Goal: Task Accomplishment & Management: Use online tool/utility

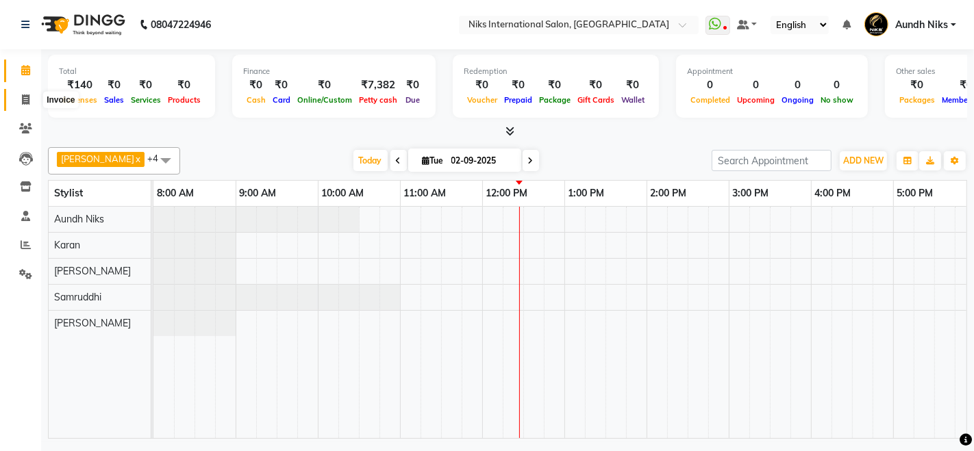
click at [23, 98] on icon at bounding box center [26, 100] width 8 height 10
select select "service"
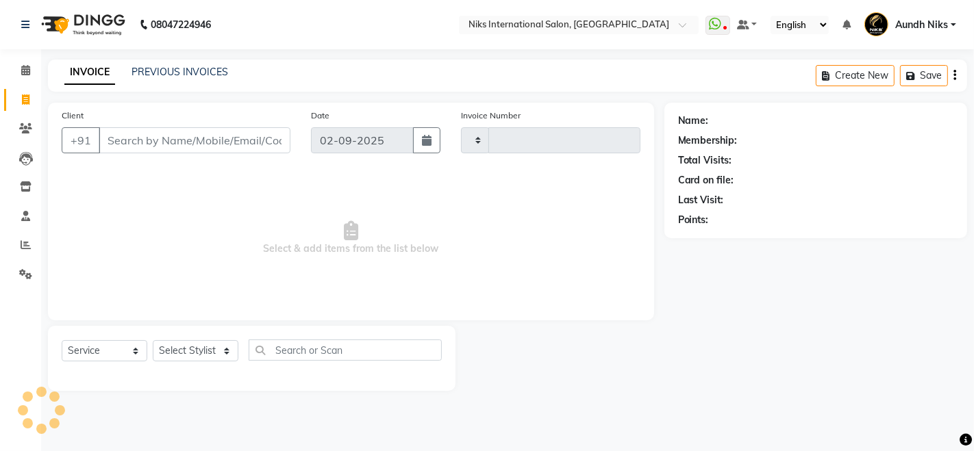
type input "1961"
select select "6"
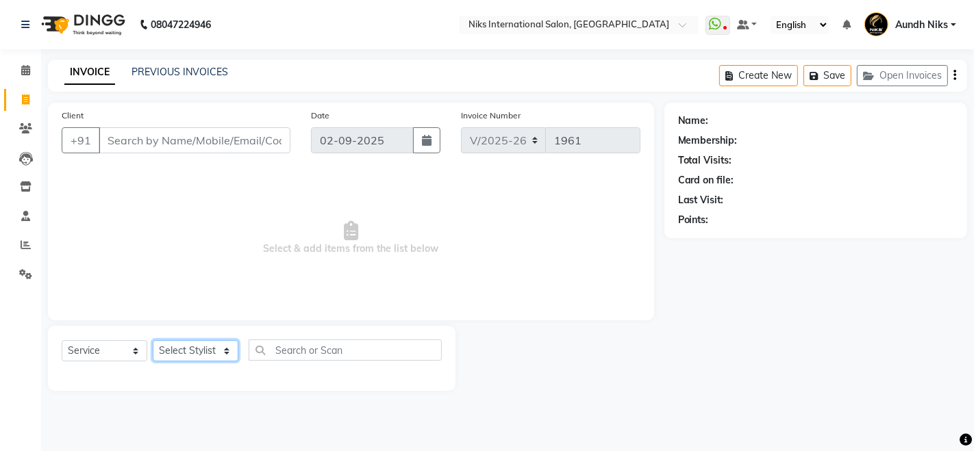
click at [193, 349] on select "Select Stylist [PERSON_NAME] Aundh Niks [PERSON_NAME] Jiya [PERSON_NAME] Mahhi …" at bounding box center [196, 350] width 86 height 21
click at [125, 142] on input "Client" at bounding box center [195, 140] width 192 height 26
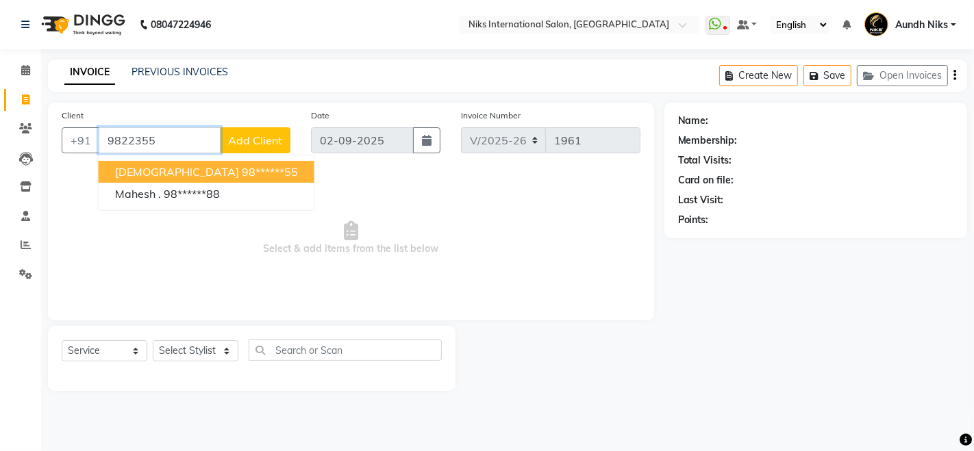
click at [137, 166] on span "[DEMOGRAPHIC_DATA]" at bounding box center [177, 172] width 124 height 14
type input "98******55"
select select "1: Object"
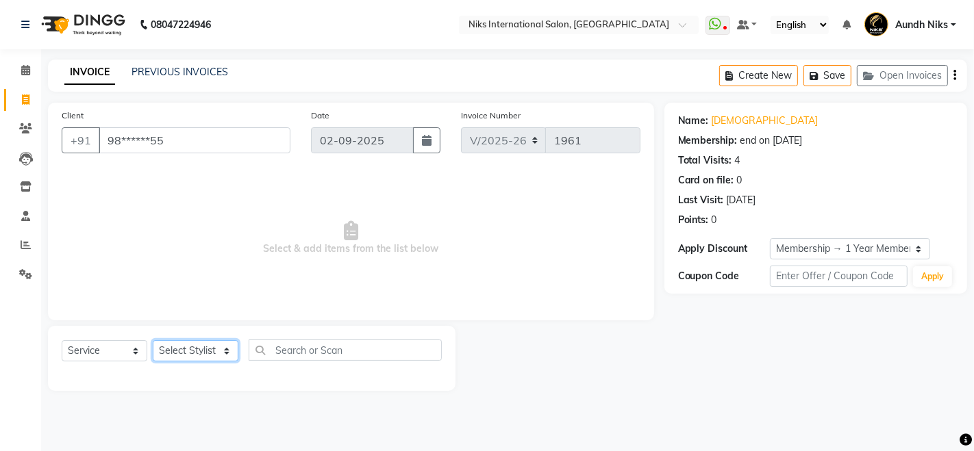
click at [200, 348] on select "Select Stylist [PERSON_NAME] Aundh Niks [PERSON_NAME] Jiya [PERSON_NAME] Mahhi …" at bounding box center [196, 350] width 86 height 21
select select "22944"
click at [153, 340] on select "Select Stylist [PERSON_NAME] Aundh Niks [PERSON_NAME] Jiya [PERSON_NAME] Mahhi …" at bounding box center [196, 350] width 86 height 21
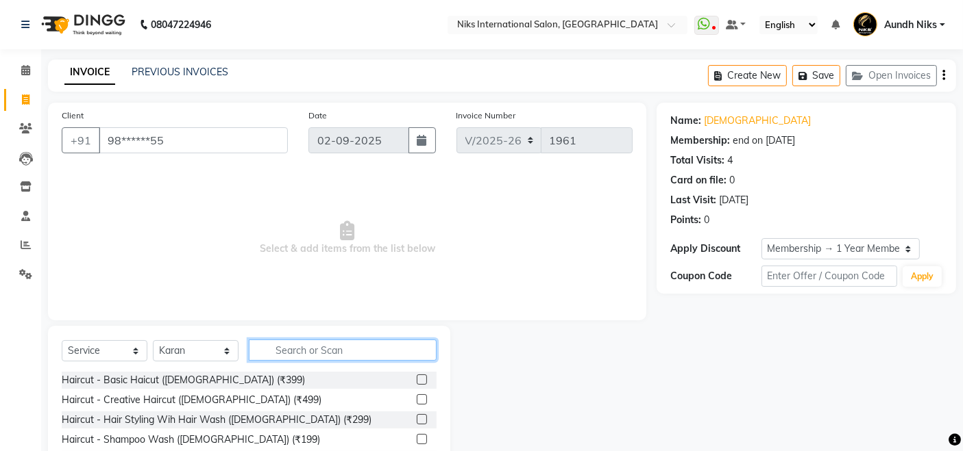
click at [349, 351] on input "text" at bounding box center [343, 350] width 188 height 21
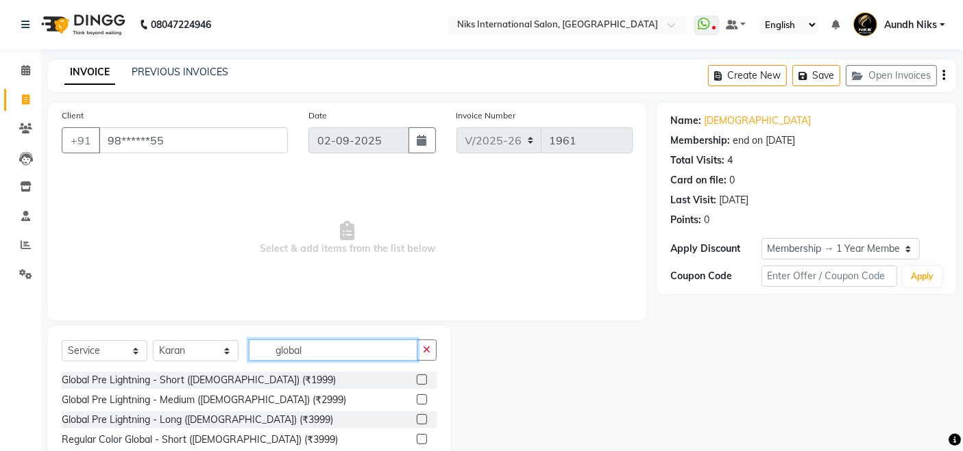
type input "global"
click at [417, 421] on label at bounding box center [422, 419] width 10 height 10
click at [417, 421] on input "checkbox" at bounding box center [421, 420] width 9 height 9
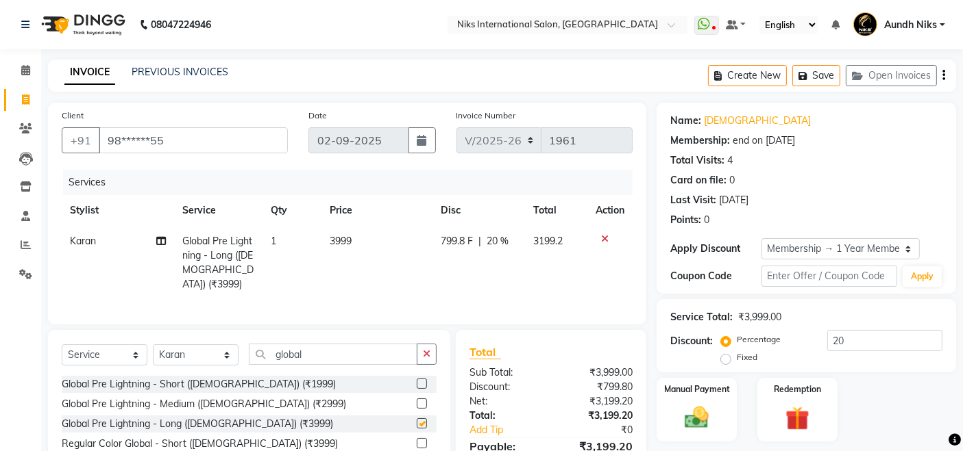
checkbox input "false"
click at [203, 350] on select "Select Stylist [PERSON_NAME] Aundh Niks [PERSON_NAME] Jiya [PERSON_NAME] Mahhi …" at bounding box center [196, 355] width 86 height 21
select select "20840"
click at [153, 345] on select "Select Stylist [PERSON_NAME] Aundh Niks [PERSON_NAME] Jiya [PERSON_NAME] Mahhi …" at bounding box center [196, 355] width 86 height 21
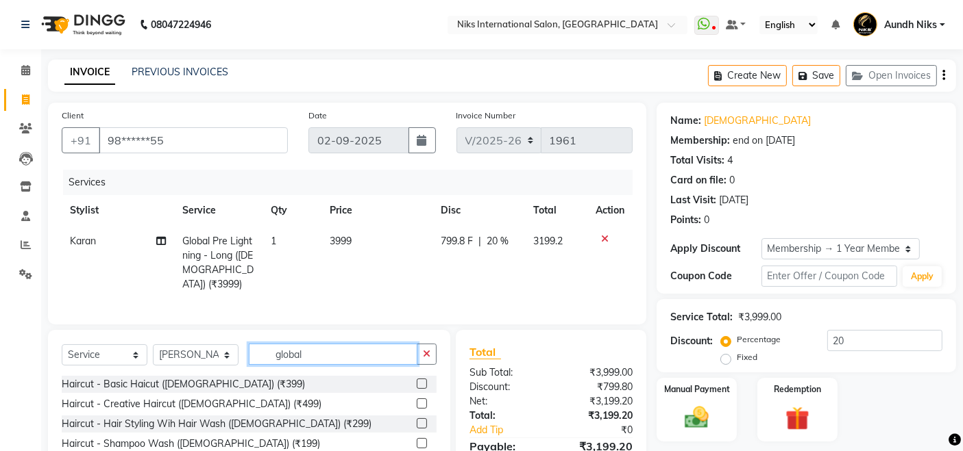
click at [340, 349] on input "global" at bounding box center [333, 354] width 169 height 21
type input "g"
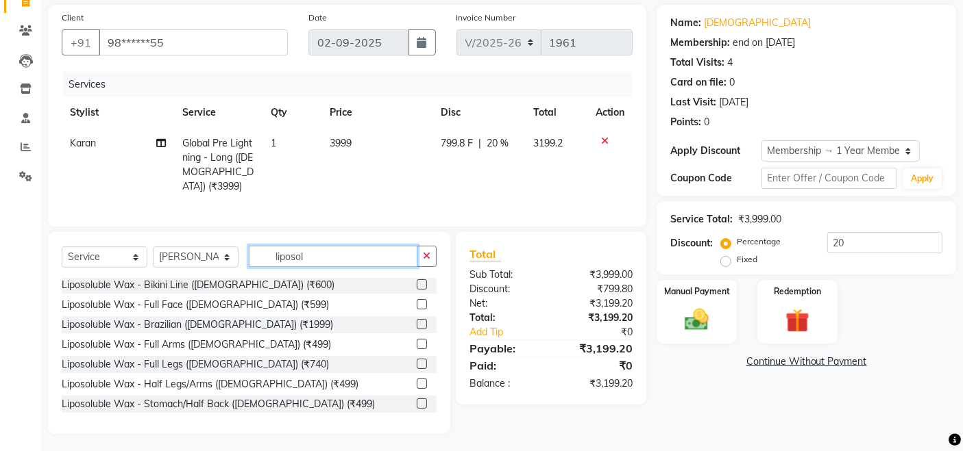
scroll to position [200, 0]
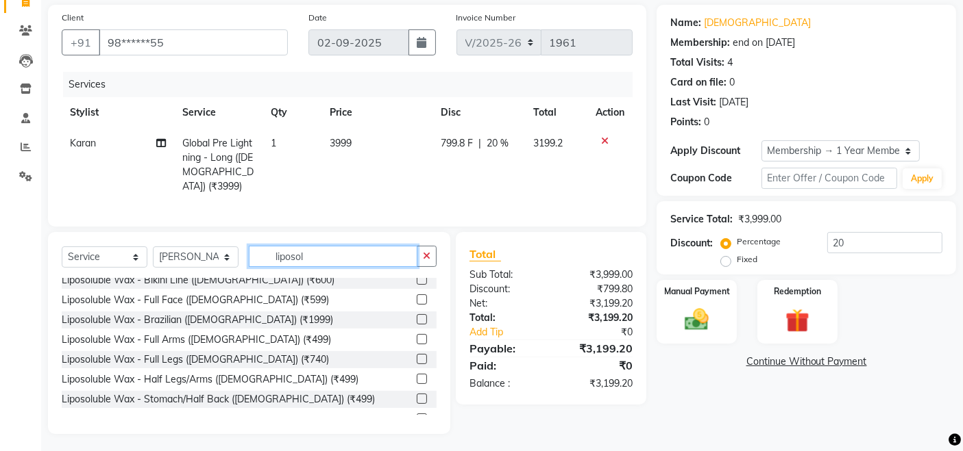
type input "liposol"
click at [417, 334] on label at bounding box center [422, 339] width 10 height 10
click at [417, 336] on input "checkbox" at bounding box center [421, 340] width 9 height 9
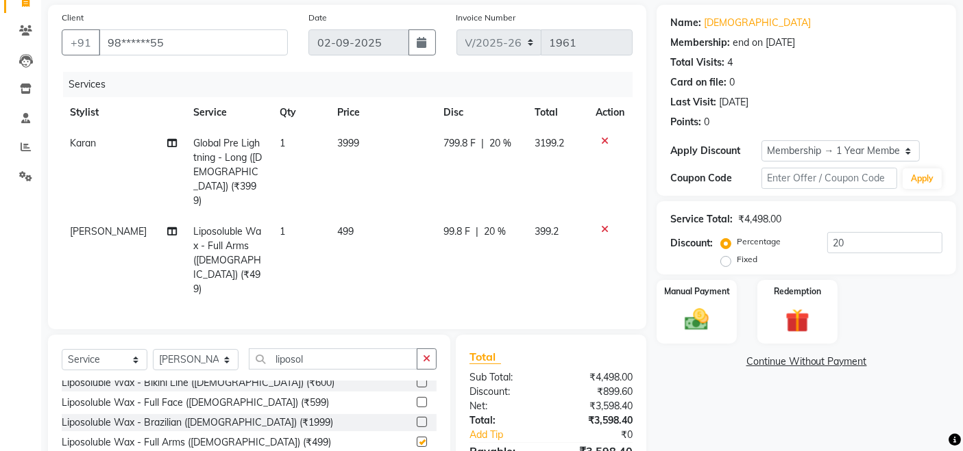
checkbox input "false"
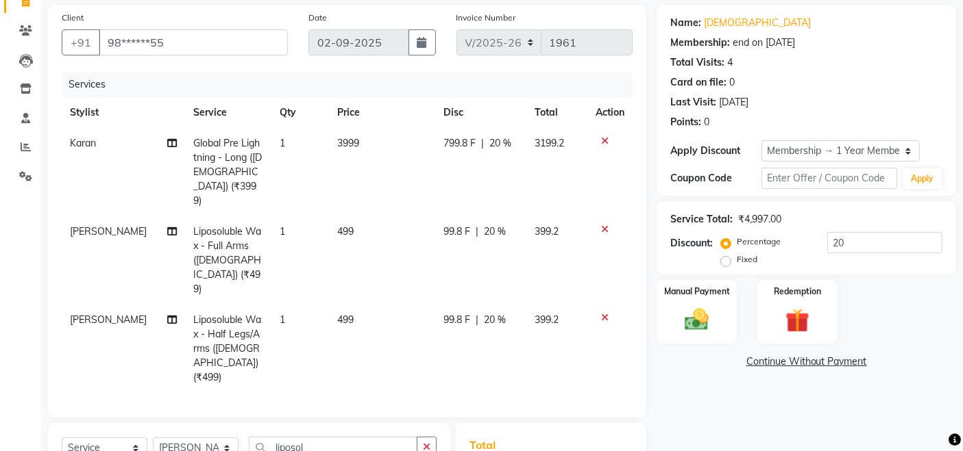
checkbox input "false"
click at [330, 437] on input "liposol" at bounding box center [333, 447] width 169 height 21
type input "l"
type input "thread"
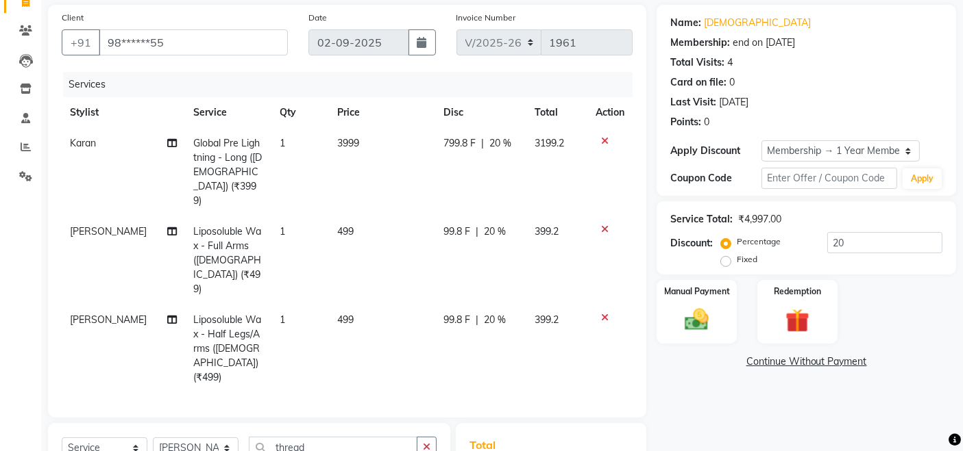
checkbox input "false"
click at [340, 143] on span "3999" at bounding box center [348, 143] width 22 height 12
select select "22944"
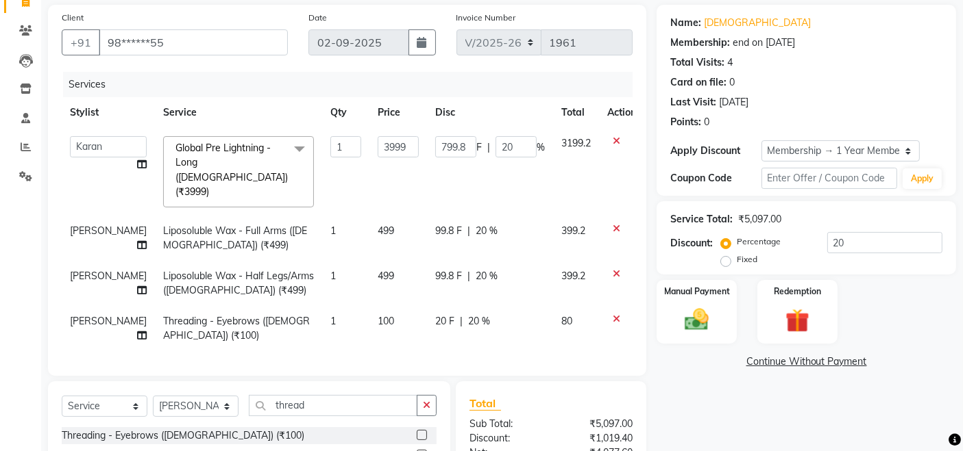
click at [340, 143] on td "1" at bounding box center [345, 172] width 47 height 88
click at [377, 142] on input "3999" at bounding box center [397, 146] width 41 height 21
type input "4500"
click at [377, 142] on input "4500" at bounding box center [397, 146] width 41 height 21
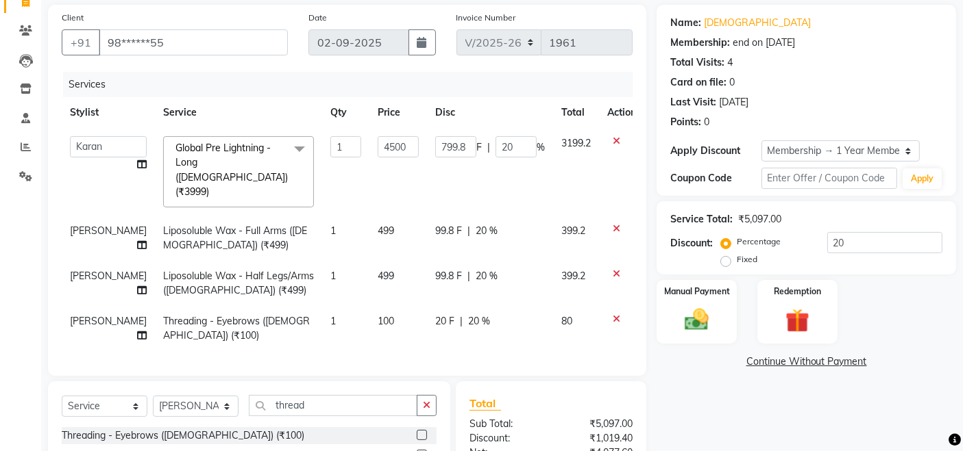
click at [438, 302] on tbody "[PERSON_NAME] Aundh Niks [PERSON_NAME] Jiya [PERSON_NAME] Mahhi [PERSON_NAME] […" at bounding box center [353, 239] width 582 height 223
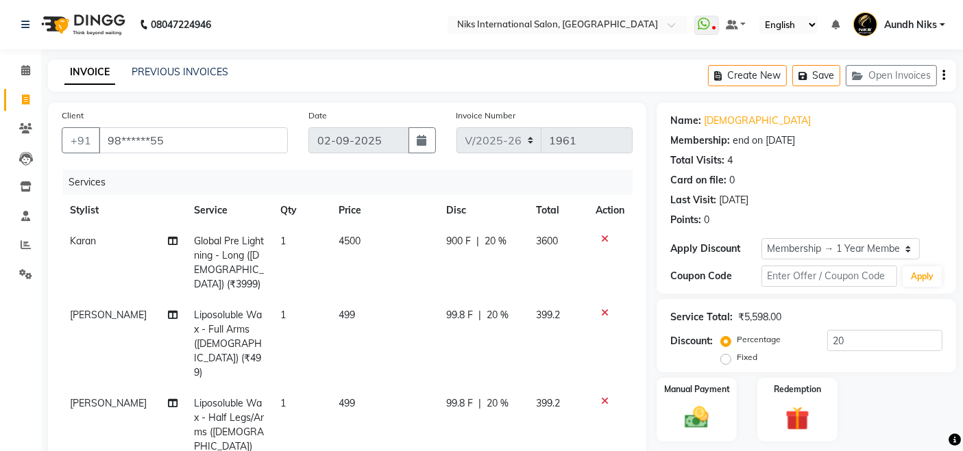
click at [340, 238] on span "4500" at bounding box center [349, 241] width 22 height 12
select select "22944"
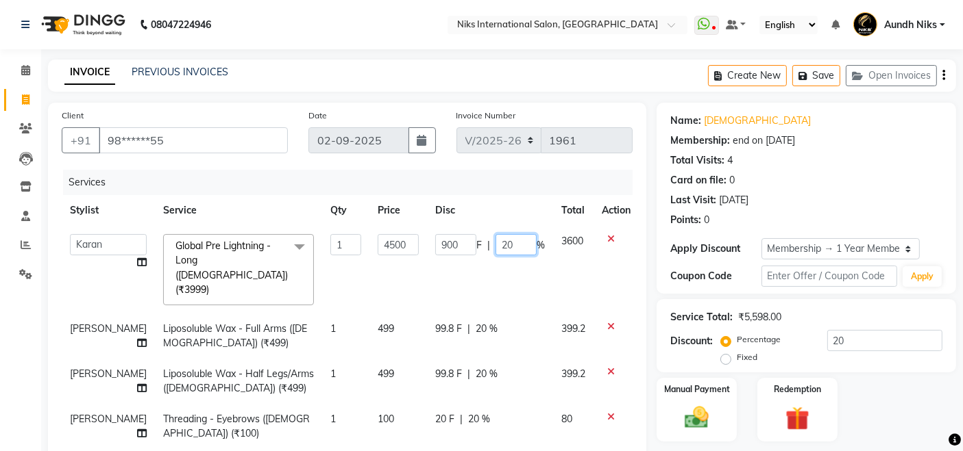
click at [495, 241] on input "20" at bounding box center [515, 244] width 41 height 21
type input "0"
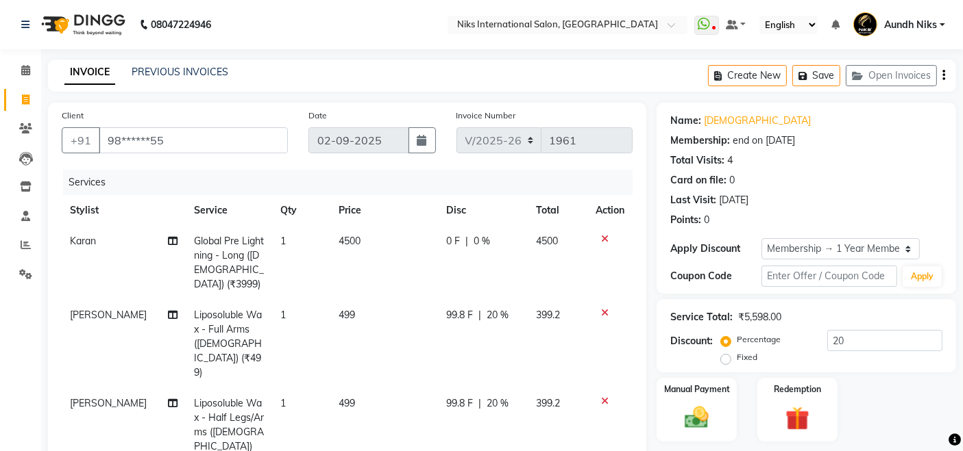
click at [503, 308] on div "99.8 F | 20 %" at bounding box center [482, 315] width 73 height 14
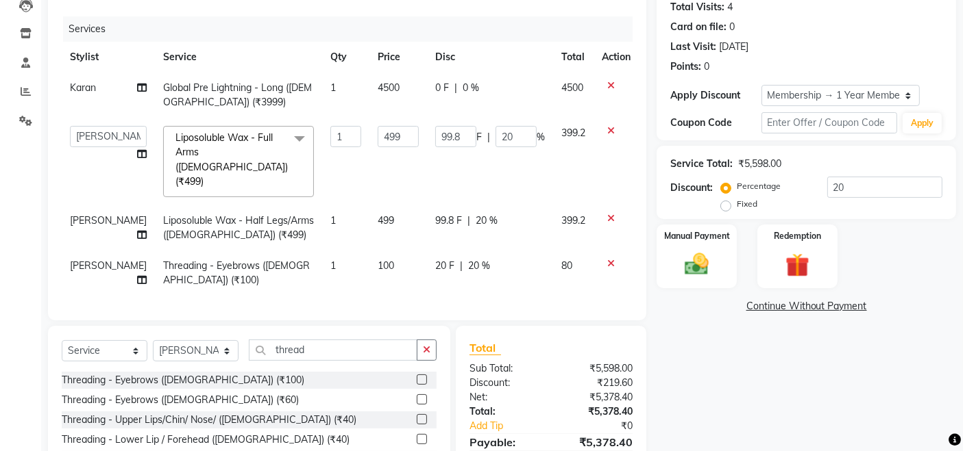
scroll to position [214, 0]
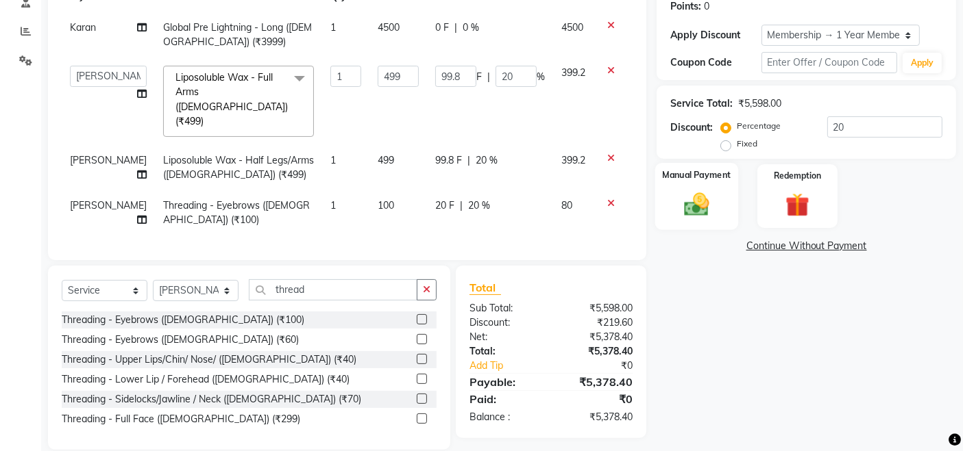
click at [721, 202] on div "Manual Payment" at bounding box center [696, 196] width 83 height 67
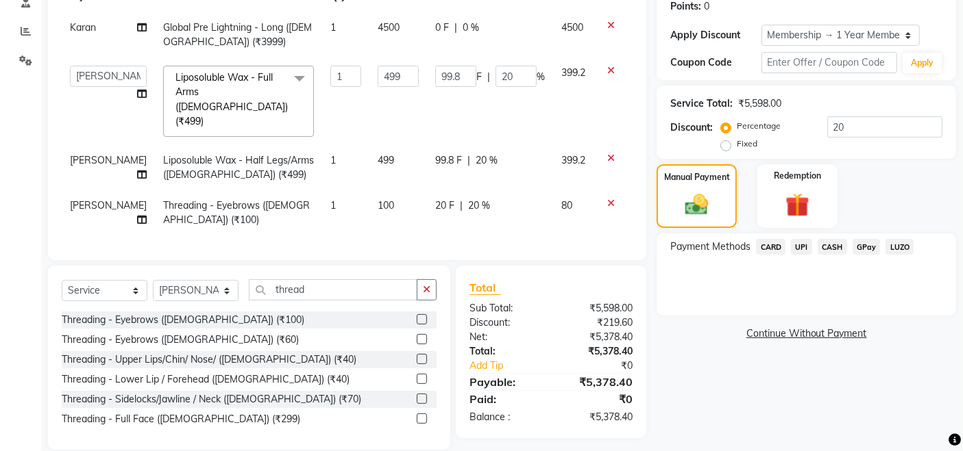
click at [833, 250] on span "CASH" at bounding box center [831, 247] width 29 height 16
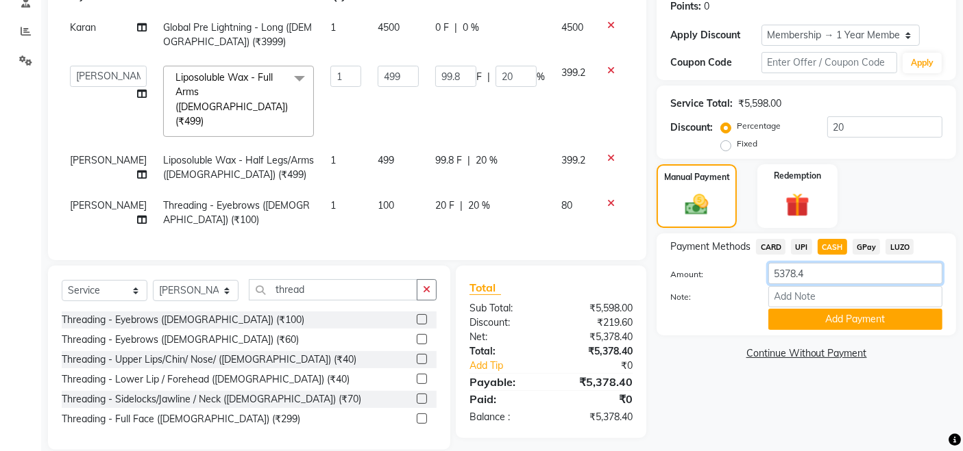
click at [781, 273] on input "5378.4" at bounding box center [855, 273] width 174 height 21
type input "5000"
click at [799, 325] on button "Add Payment" at bounding box center [855, 319] width 174 height 21
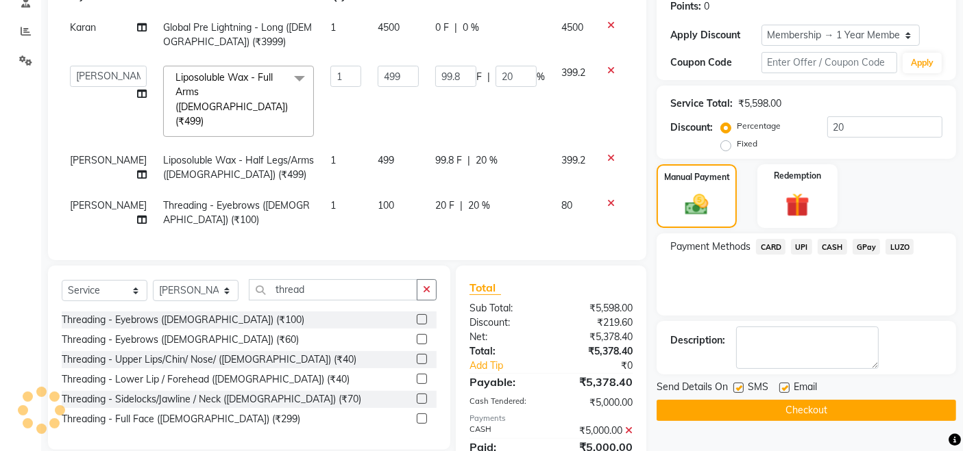
click at [800, 245] on span "UPI" at bounding box center [801, 247] width 21 height 16
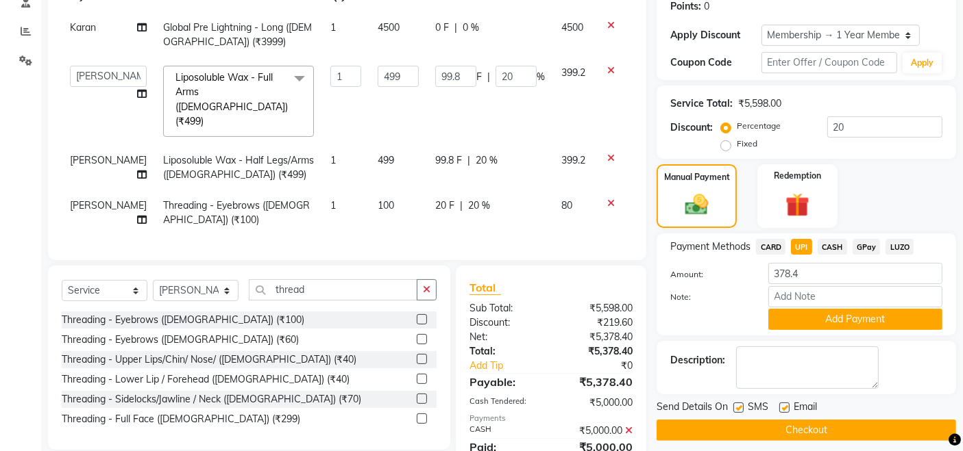
click at [767, 244] on span "CARD" at bounding box center [770, 247] width 29 height 16
click at [830, 322] on button "Add Payment" at bounding box center [855, 319] width 174 height 21
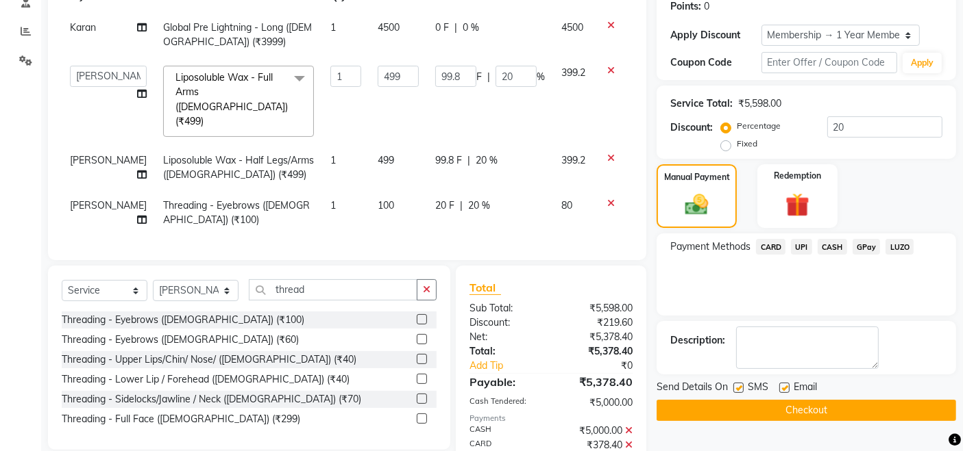
click at [759, 408] on button "Checkout" at bounding box center [805, 410] width 299 height 21
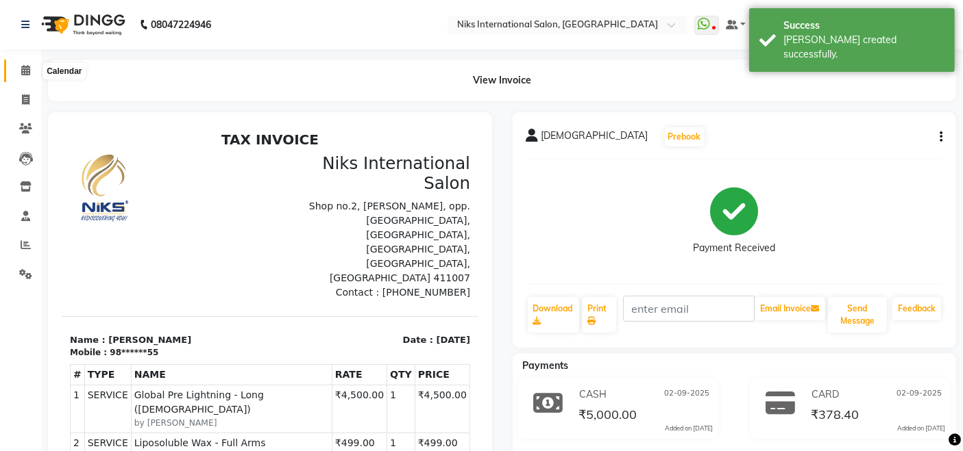
click at [27, 69] on icon at bounding box center [25, 70] width 9 height 10
